Goal: Find specific page/section: Find specific page/section

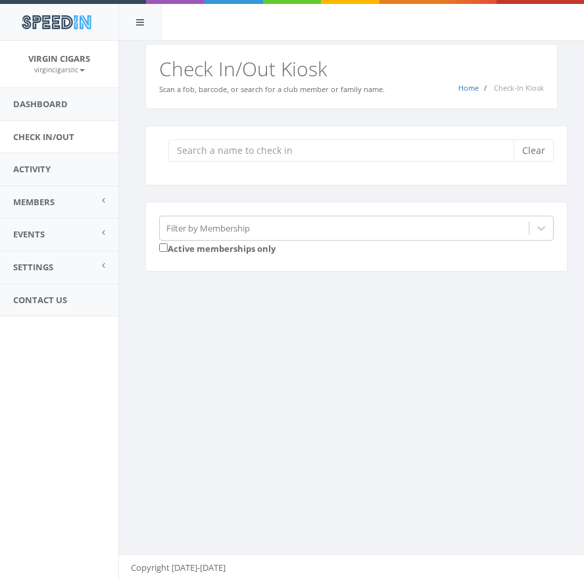
scroll to position [1, 0]
type input "r"
click at [59, 197] on link "Members" at bounding box center [59, 202] width 118 height 32
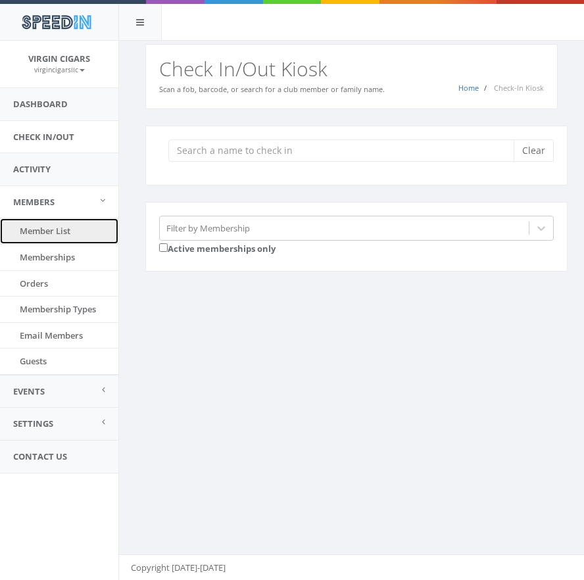
click at [39, 232] on link "Member List" at bounding box center [59, 231] width 118 height 26
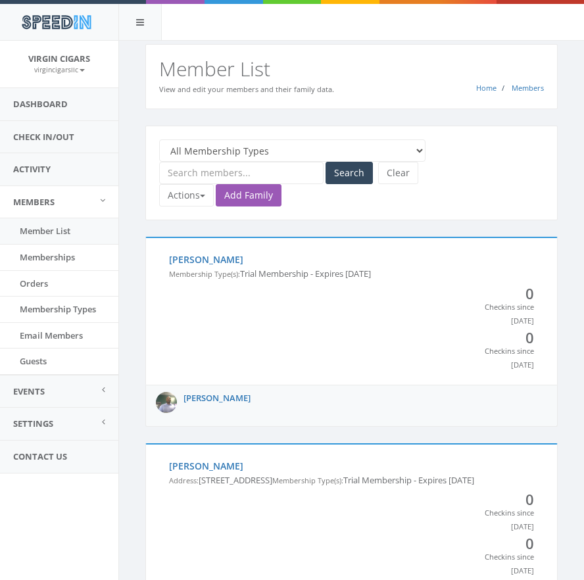
click at [183, 153] on select "All Membership Types Families with no membership All Day Pass Perdomo Premium C…" at bounding box center [292, 151] width 267 height 22
click at [224, 174] on input "text" at bounding box center [241, 173] width 165 height 22
type input "reeves"
click at [357, 167] on button "Search" at bounding box center [349, 173] width 47 height 22
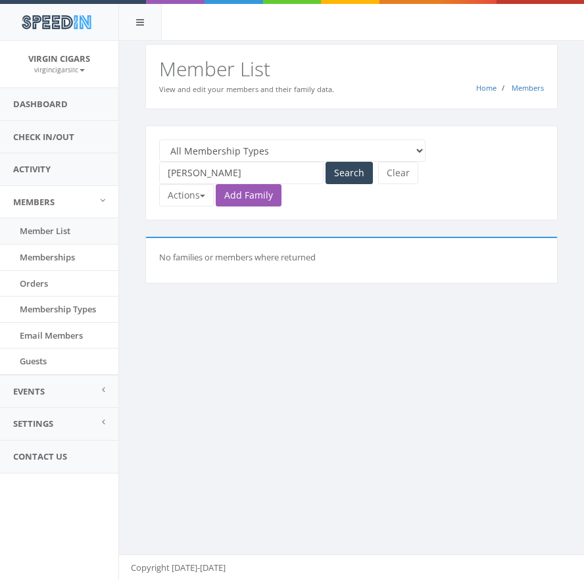
click at [211, 166] on input "[PERSON_NAME]" at bounding box center [241, 173] width 165 height 22
type input "chris"
click at [345, 171] on button "Search" at bounding box center [349, 173] width 47 height 22
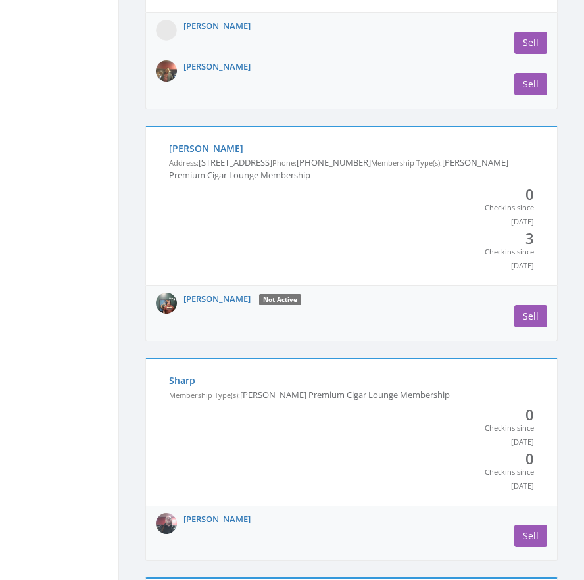
scroll to position [2728, 0]
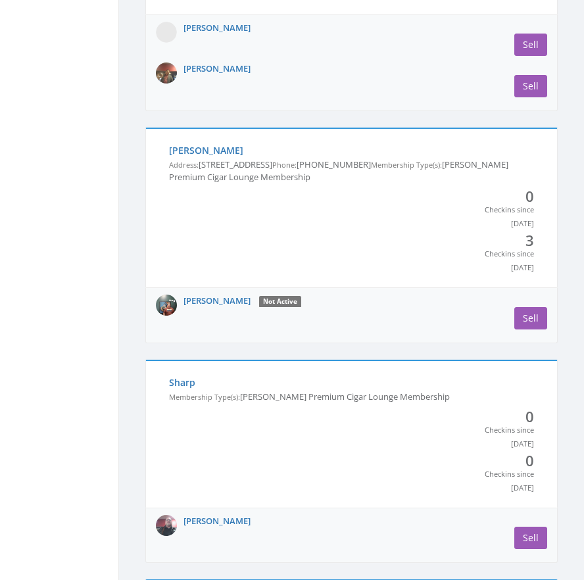
click at [165, 311] on img at bounding box center [166, 305] width 21 height 21
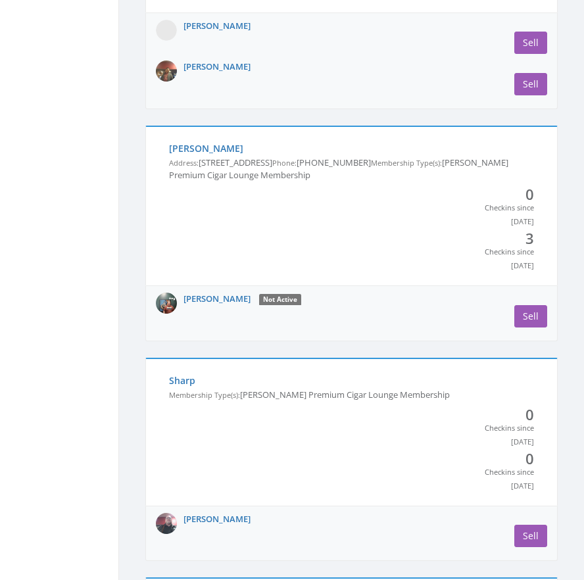
drag, startPoint x: 163, startPoint y: 303, endPoint x: 172, endPoint y: 301, distance: 9.3
click at [163, 302] on img at bounding box center [166, 303] width 21 height 21
click at [201, 297] on link "[PERSON_NAME]" at bounding box center [217, 299] width 67 height 12
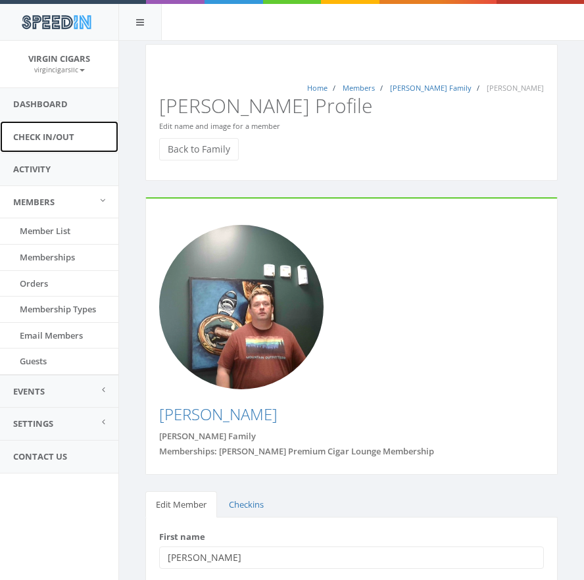
click at [75, 140] on link "Check In/Out" at bounding box center [59, 137] width 118 height 32
